Goal: Task Accomplishment & Management: Complete application form

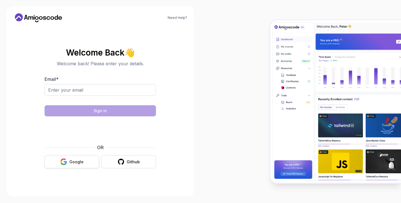
click at [84, 164] on button "Google" at bounding box center [72, 161] width 55 height 13
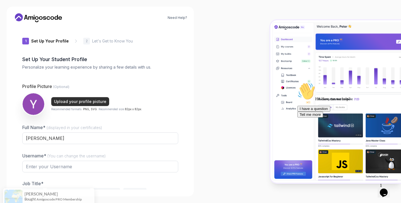
type input "livelyiguanaae79c"
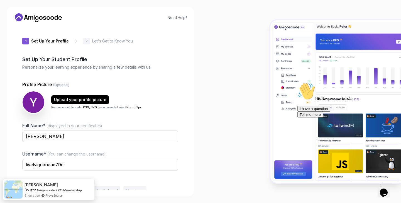
click at [133, 104] on div "Upload your profile picture Recommended formats: PNG, SVG . Recommended size: 8…" at bounding box center [96, 102] width 91 height 14
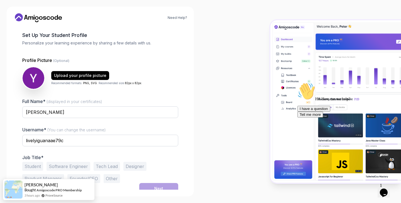
scroll to position [29, 0]
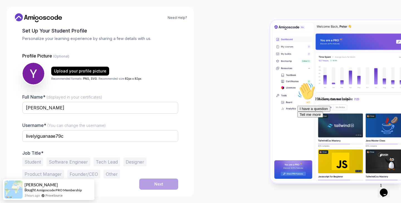
click at [33, 159] on button "Student" at bounding box center [32, 162] width 21 height 9
click at [152, 182] on button "Next" at bounding box center [158, 184] width 39 height 11
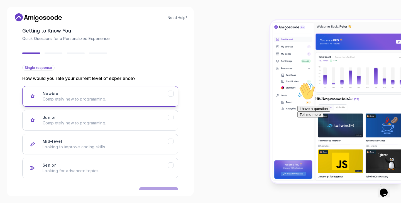
click at [154, 99] on p "Completely new to programming." at bounding box center [105, 100] width 125 height 6
click at [159, 123] on p "Completely new to programming." at bounding box center [105, 123] width 125 height 6
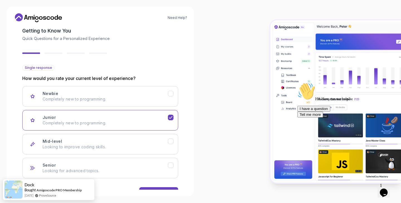
click at [150, 187] on div "Back Next" at bounding box center [100, 193] width 156 height 29
click at [143, 188] on button "Next" at bounding box center [158, 192] width 39 height 11
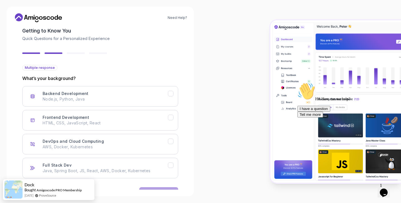
click at [211, 128] on div at bounding box center [300, 101] width 200 height 203
click at [140, 78] on p "What’s your background?" at bounding box center [100, 78] width 156 height 7
click at [171, 103] on button "Backend Development Node.js, Python, Java" at bounding box center [100, 96] width 156 height 21
click at [177, 82] on div "Multiple response What’s your background? Backend Development Node.js, Python, …" at bounding box center [100, 121] width 156 height 113
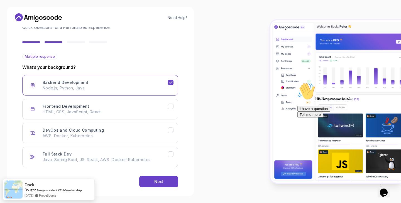
scroll to position [46, 0]
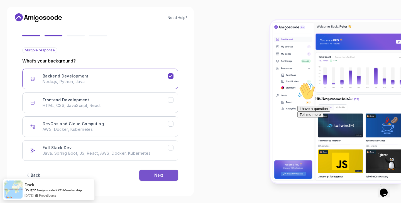
click at [152, 179] on button "Next" at bounding box center [158, 175] width 39 height 11
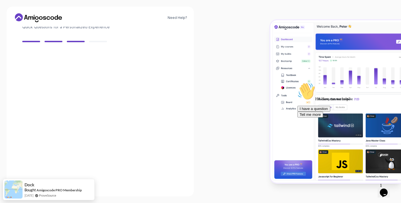
scroll to position [39, 0]
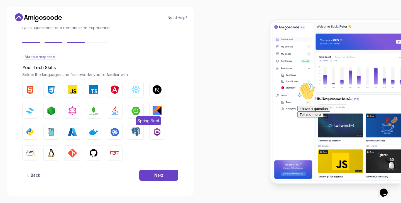
click at [135, 107] on img "button" at bounding box center [135, 111] width 9 height 9
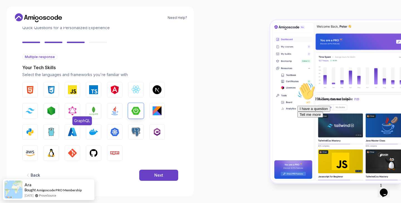
click at [79, 115] on button "GraphQL" at bounding box center [73, 111] width 16 height 16
click at [53, 112] on img "button" at bounding box center [51, 111] width 9 height 9
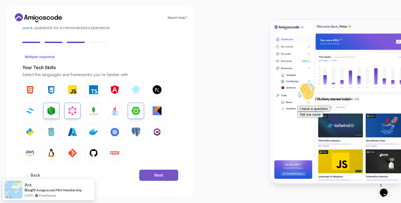
click at [162, 173] on div "Next" at bounding box center [158, 176] width 9 height 6
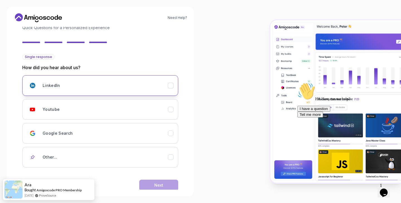
click at [141, 84] on div "LinkedIn" at bounding box center [105, 85] width 125 height 11
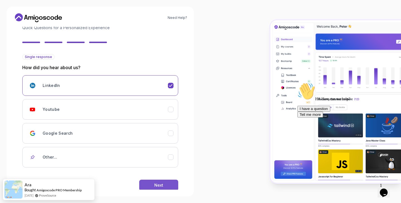
click at [148, 185] on button "Next" at bounding box center [158, 185] width 39 height 11
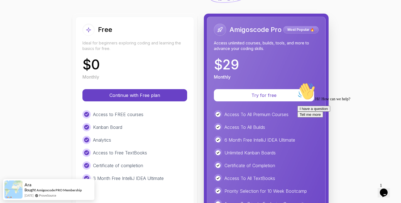
scroll to position [55, 0]
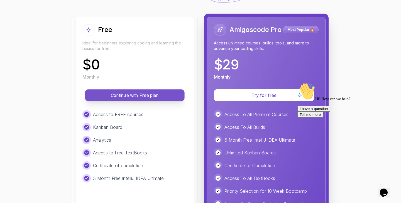
click at [140, 99] on button "Continue with Free plan" at bounding box center [134, 96] width 99 height 12
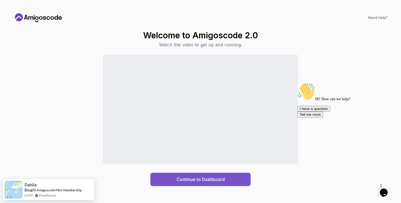
click at [183, 182] on div "Continue to Dashboard" at bounding box center [200, 179] width 48 height 7
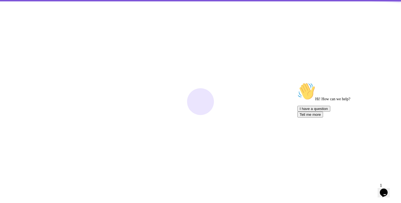
click at [183, 182] on div at bounding box center [200, 101] width 401 height 203
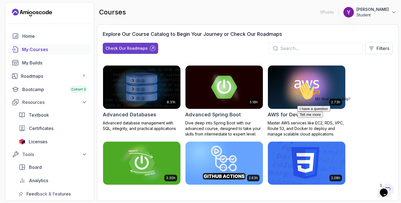
click at [400, 85] on section "0 Points 1 [PERSON_NAME] Student Home My Courses My Builds Roadmaps 7 Bootcamp …" at bounding box center [200, 101] width 401 height 203
click at [387, 93] on div "Hi! How can we help? I have a question Tell me more" at bounding box center [347, 100] width 100 height 35
click at [387, 83] on div at bounding box center [347, 83] width 100 height 0
click at [14, 121] on div "Resources Textbook Certificates Licenses" at bounding box center [50, 122] width 82 height 50
click at [0, 121] on section "0 Points 1 [PERSON_NAME] Student Home My Courses My Builds Roadmaps 7 Bootcamp …" at bounding box center [200, 101] width 401 height 203
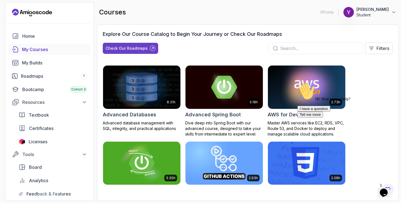
click at [367, 86] on div "Hi! How can we help? I have a question Tell me more" at bounding box center [347, 100] width 100 height 35
click at [12, 173] on div "Tools Board Analytics Feedback & Features" at bounding box center [50, 175] width 82 height 50
click at [392, 7] on button "[PERSON_NAME] Student" at bounding box center [369, 12] width 53 height 11
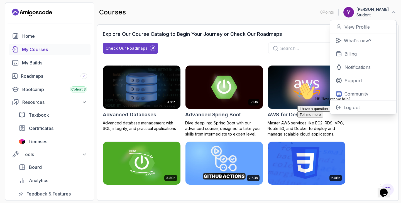
click at [270, 63] on div "8.31h Advanced Databases Advanced database management with SQL, integrity, and …" at bounding box center [248, 127] width 290 height 137
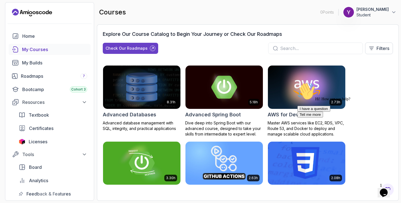
click at [4, 102] on section "0 Points 1 [PERSON_NAME] Student Home My Courses My Builds Roadmaps 7 Bootcamp …" at bounding box center [200, 101] width 401 height 203
click at [114, 53] on button "Check Our Roadmaps" at bounding box center [130, 48] width 55 height 11
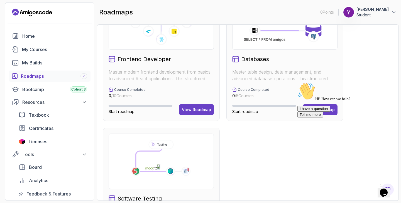
scroll to position [334, 0]
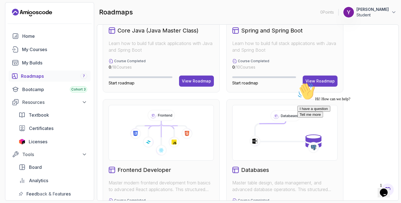
scroll to position [167, 0]
